Goal: Task Accomplishment & Management: Use online tool/utility

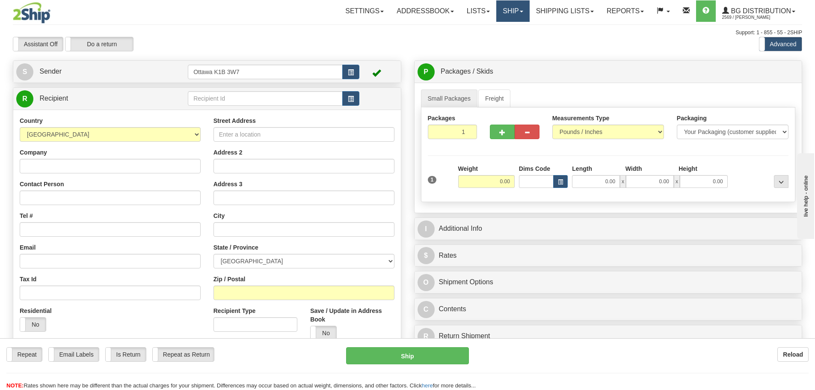
click at [515, 6] on link "Ship" at bounding box center [512, 10] width 33 height 21
click at [406, 32] on div "Support: 1 - 855 - 55 - 2SHIP" at bounding box center [407, 32] width 789 height 7
click at [239, 95] on input "text" at bounding box center [265, 98] width 155 height 15
type input "910455"
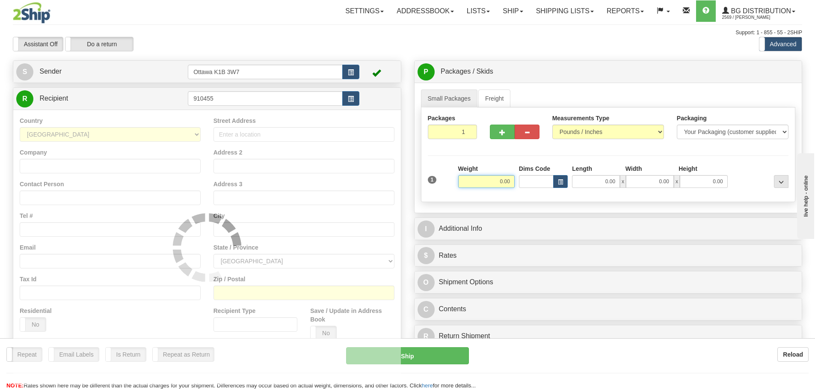
click at [361, 41] on div "Assistant On Assistant Off Do a return Do a return Previous Next Standard Advan…" at bounding box center [407, 44] width 802 height 15
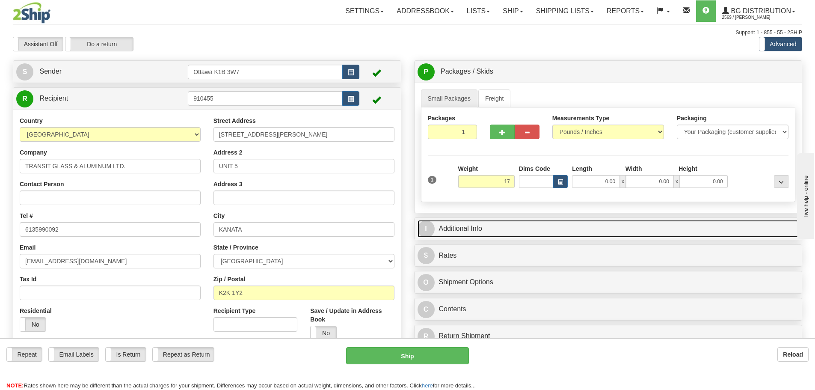
type input "17.00"
click at [521, 229] on link "I Additional Info" at bounding box center [609, 229] width 382 height 18
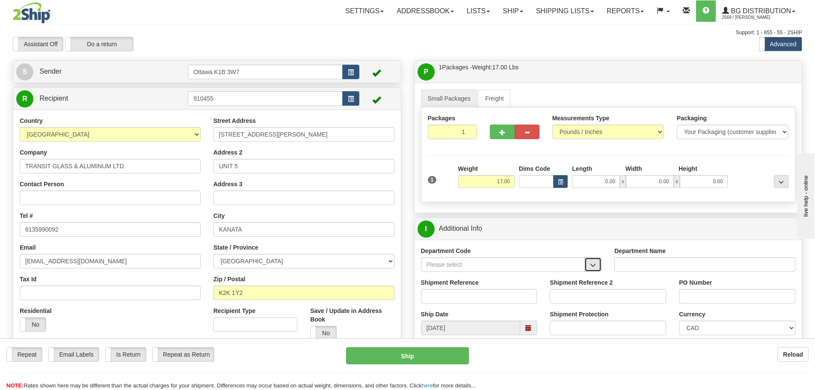
click at [595, 262] on span "button" at bounding box center [593, 265] width 6 height 6
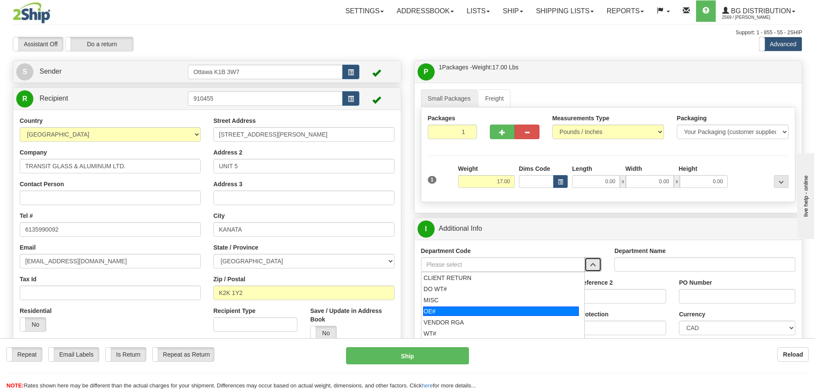
click at [535, 307] on div "OE#" at bounding box center [501, 310] width 156 height 9
type input "OE#"
type input "ORDERS"
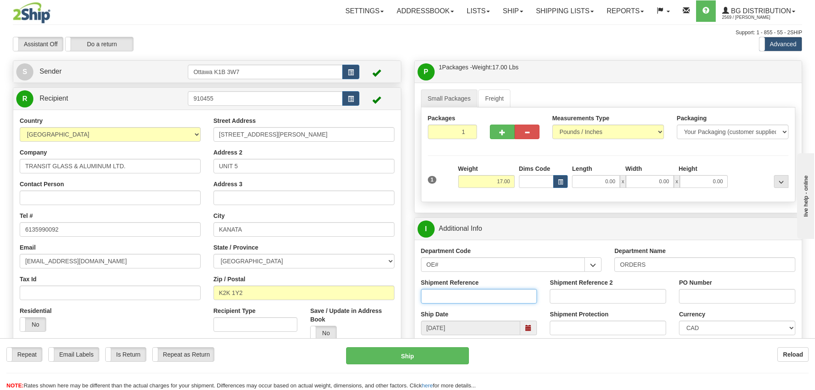
click at [517, 298] on input "Shipment Reference" at bounding box center [479, 296] width 116 height 15
type input "10202206-02"
click at [711, 293] on input "PO Number" at bounding box center [737, 296] width 116 height 15
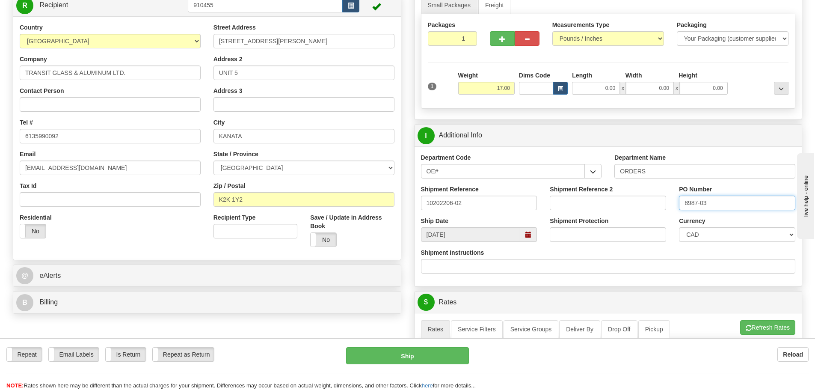
scroll to position [214, 0]
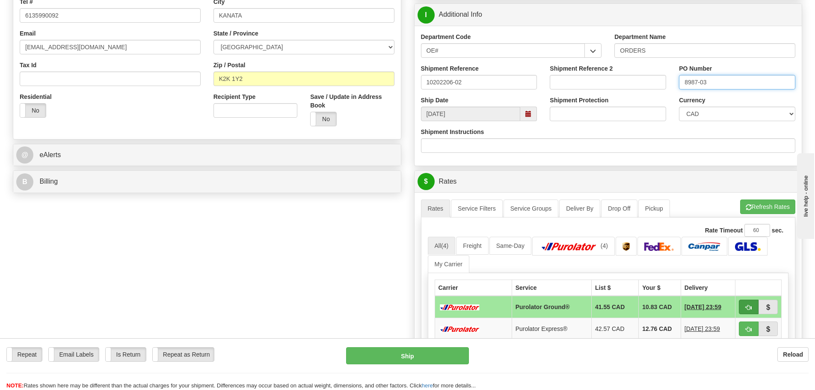
type input "8987-03"
click at [749, 306] on span "button" at bounding box center [749, 308] width 6 height 6
type input "260"
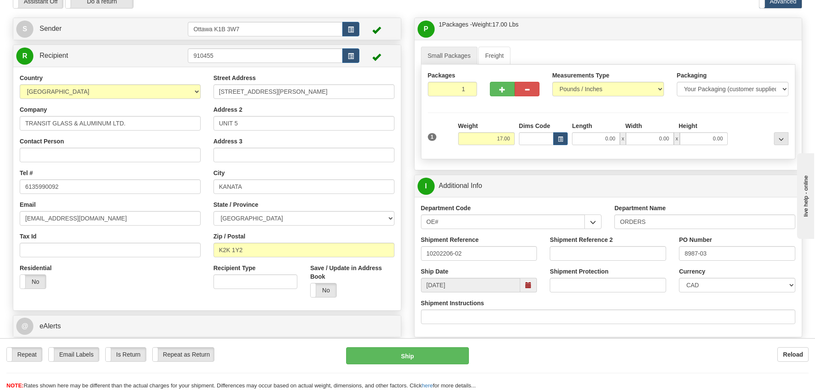
scroll to position [86, 0]
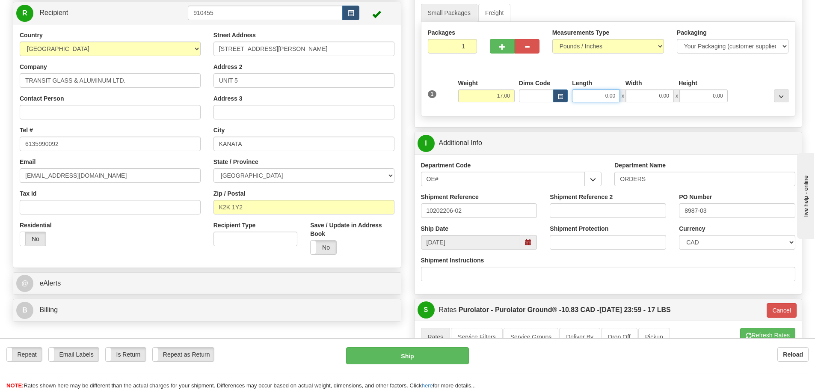
click at [580, 93] on input "0.00" at bounding box center [596, 95] width 48 height 13
type input "0.00"
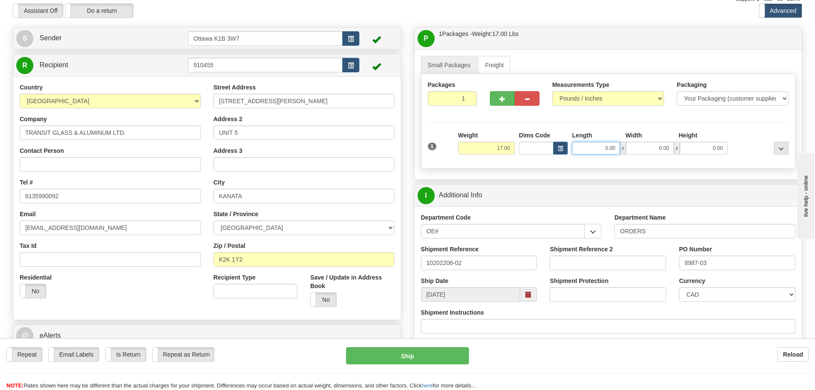
scroll to position [0, 0]
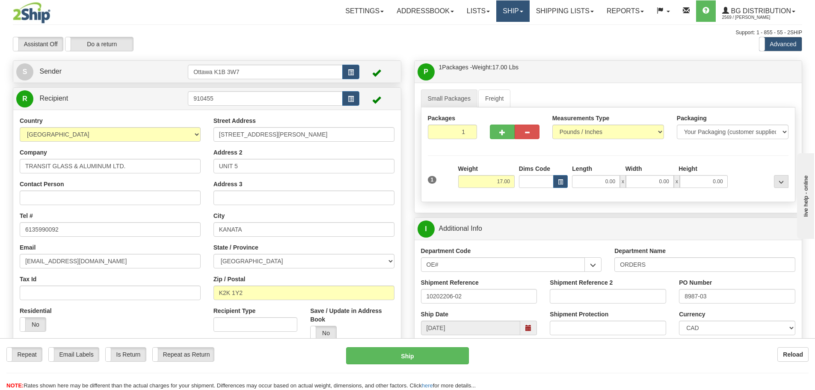
click at [516, 5] on link "Ship" at bounding box center [512, 10] width 33 height 21
click at [506, 27] on link "Ship Screen" at bounding box center [496, 29] width 68 height 11
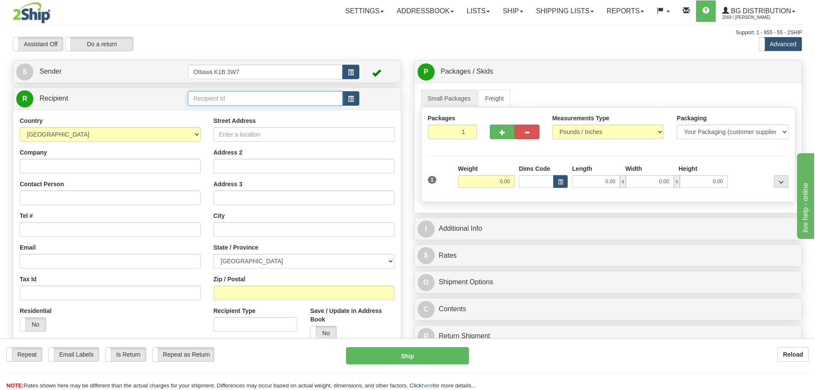
click at [254, 101] on input "text" at bounding box center [265, 98] width 155 height 15
type input "5554"
click at [320, 24] on div "Toggle navigation Settings Shipping Preferences Fields Preferences New" at bounding box center [407, 243] width 815 height 486
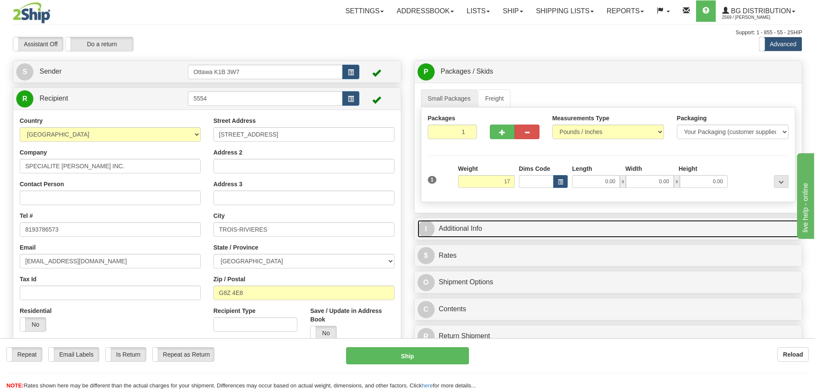
type input "17.00"
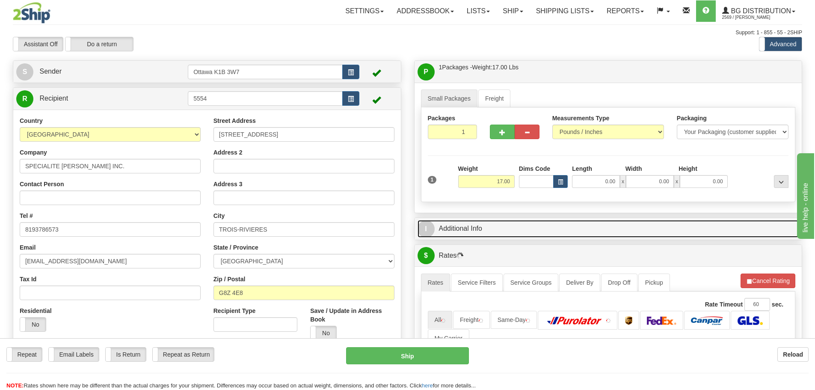
click at [532, 227] on link "I Additional Info" at bounding box center [609, 229] width 382 height 18
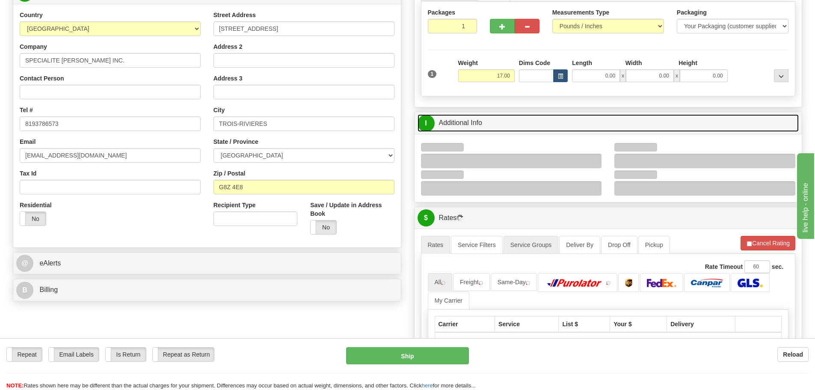
scroll to position [128, 0]
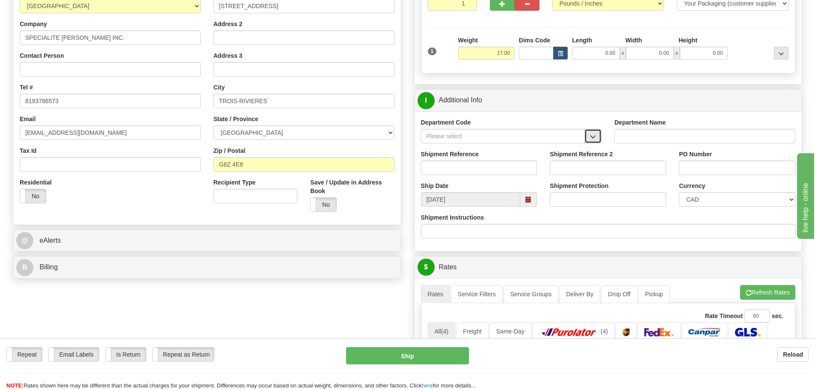
drag, startPoint x: 601, startPoint y: 133, endPoint x: 592, endPoint y: 136, distance: 9.9
click at [601, 133] on button "button" at bounding box center [592, 136] width 17 height 15
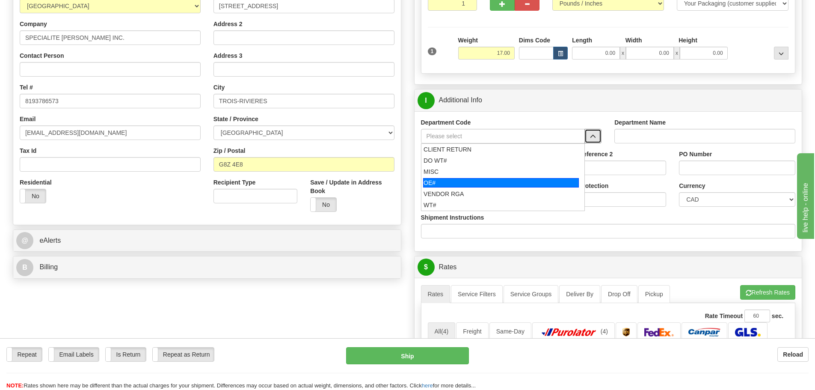
click at [469, 184] on div "OE#" at bounding box center [501, 182] width 156 height 9
type input "OE#"
type input "ORDERS"
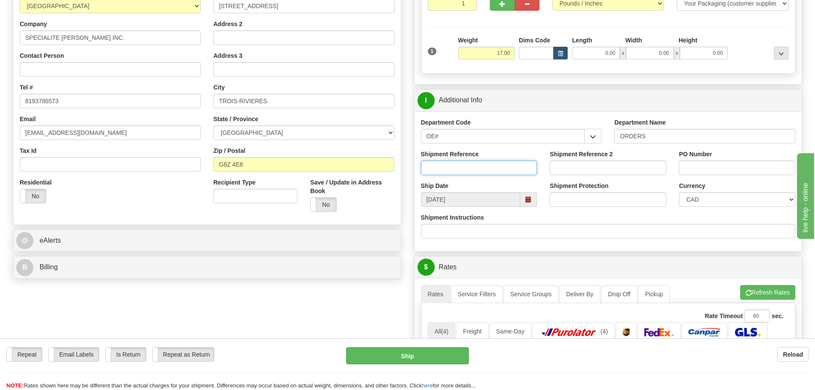
click at [462, 170] on input "Shipment Reference" at bounding box center [479, 167] width 116 height 15
type input "10204316-00"
click at [694, 172] on input "PO Number" at bounding box center [737, 167] width 116 height 15
type input "53918"
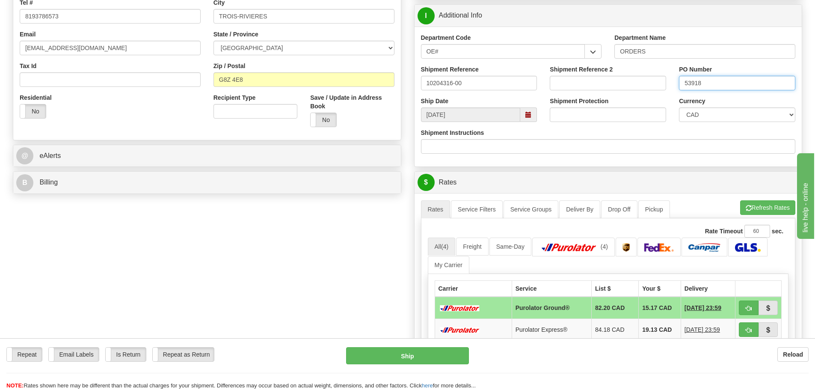
scroll to position [214, 0]
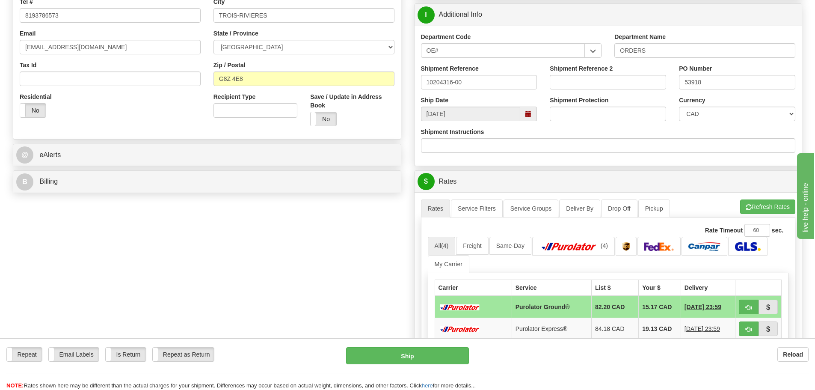
click at [342, 264] on div "Create a label for the return Create Pickup Without Label S" at bounding box center [407, 208] width 802 height 724
click at [741, 240] on link at bounding box center [747, 246] width 39 height 18
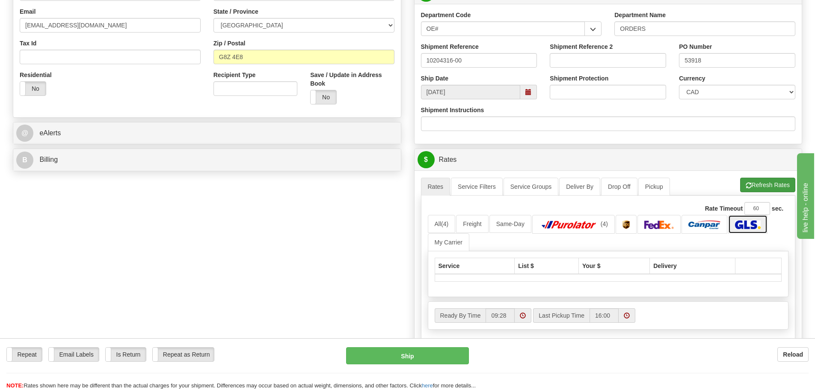
scroll to position [257, 0]
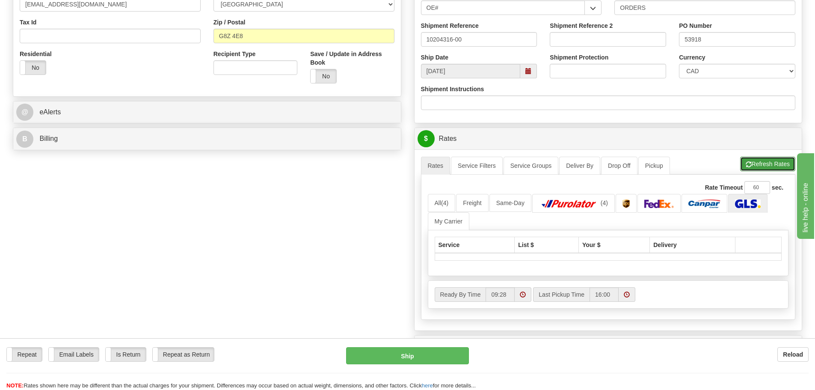
click at [777, 163] on button "Refresh Rates" at bounding box center [767, 164] width 55 height 15
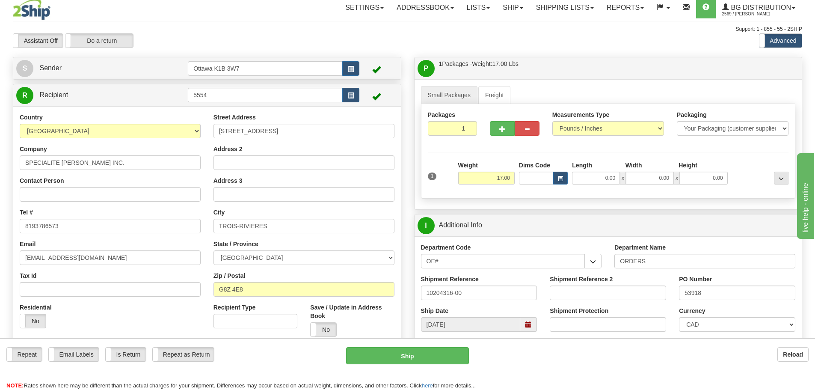
scroll to position [0, 0]
